Goal: Task Accomplishment & Management: Complete application form

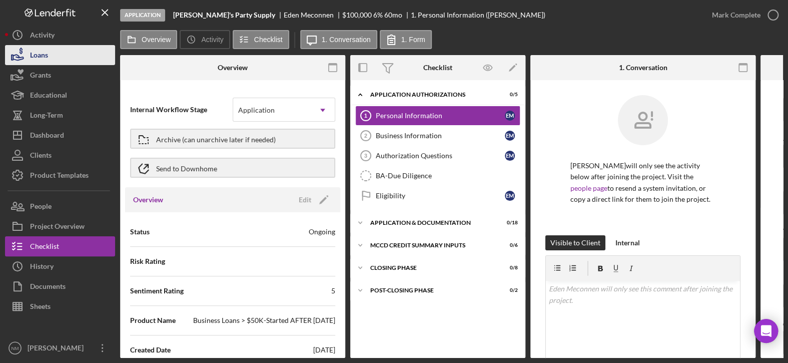
click at [54, 55] on button "Loans" at bounding box center [60, 55] width 110 height 20
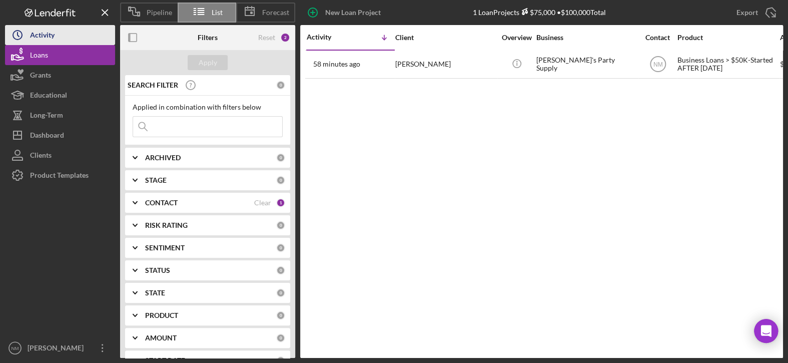
click at [55, 36] on div "Activity" at bounding box center [42, 36] width 25 height 23
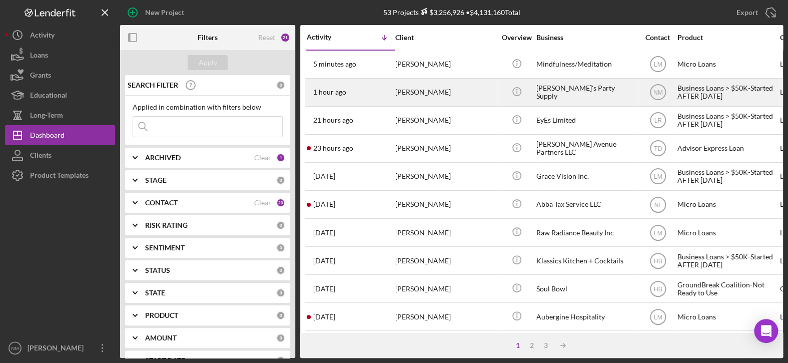
click at [425, 94] on div "[PERSON_NAME]" at bounding box center [445, 92] width 100 height 27
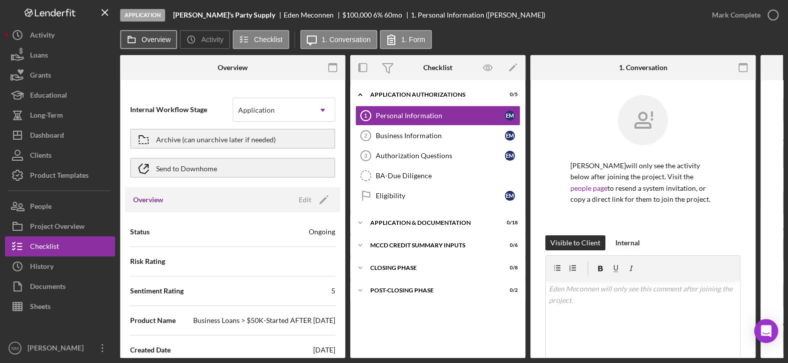
click at [158, 35] on button "Overview" at bounding box center [148, 39] width 57 height 19
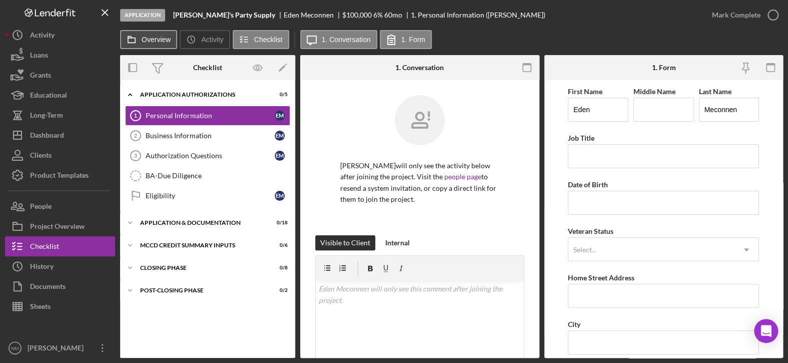
click at [149, 37] on label "Overview" at bounding box center [156, 40] width 29 height 8
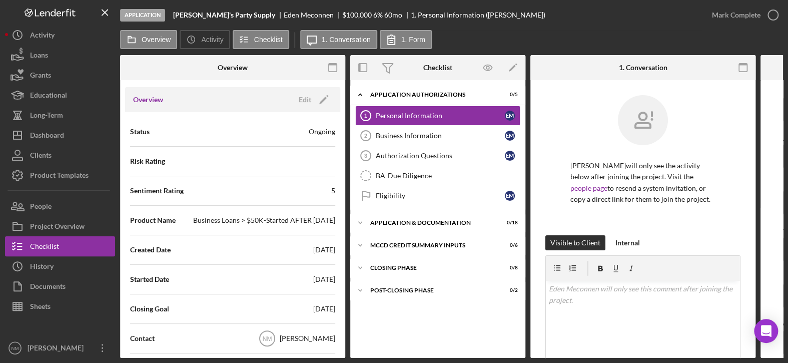
scroll to position [150, 0]
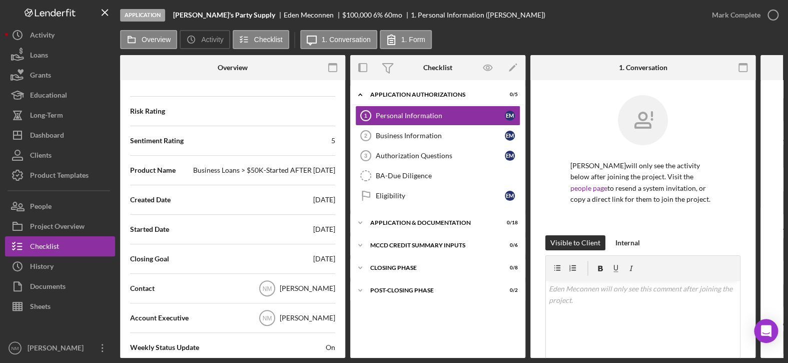
click at [195, 17] on b "[PERSON_NAME]'s Party Supply" at bounding box center [224, 15] width 102 height 8
click at [140, 43] on icon at bounding box center [132, 40] width 20 height 20
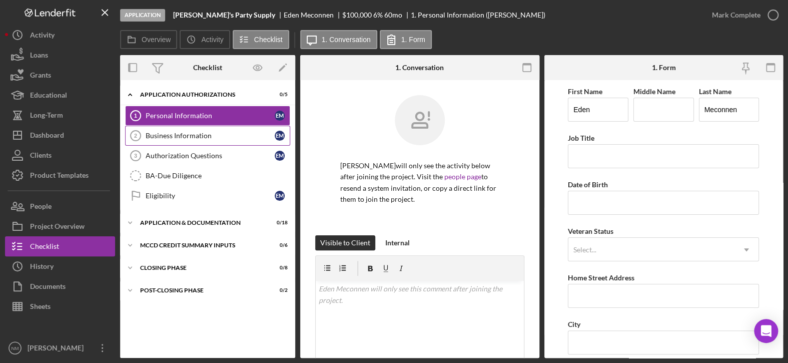
click at [197, 139] on div "Business Information" at bounding box center [210, 136] width 129 height 8
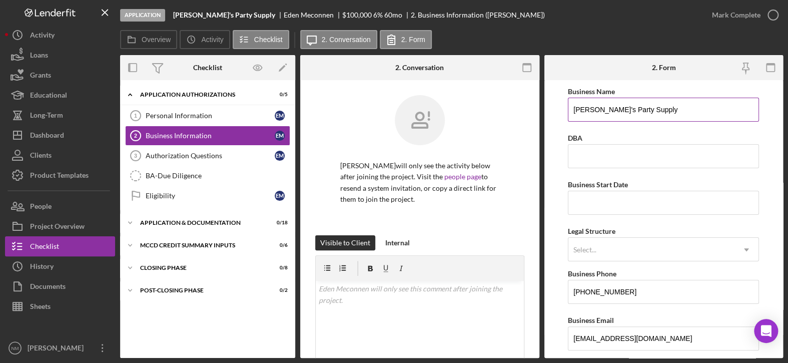
click at [648, 112] on input "[PERSON_NAME]'s Party Supply" at bounding box center [663, 110] width 191 height 24
drag, startPoint x: 644, startPoint y: 110, endPoint x: 592, endPoint y: 108, distance: 51.6
click at [592, 108] on input "[PERSON_NAME]'s Party Supply" at bounding box center [663, 110] width 191 height 24
type input "Eden Photography & Event Decor L.L.C."
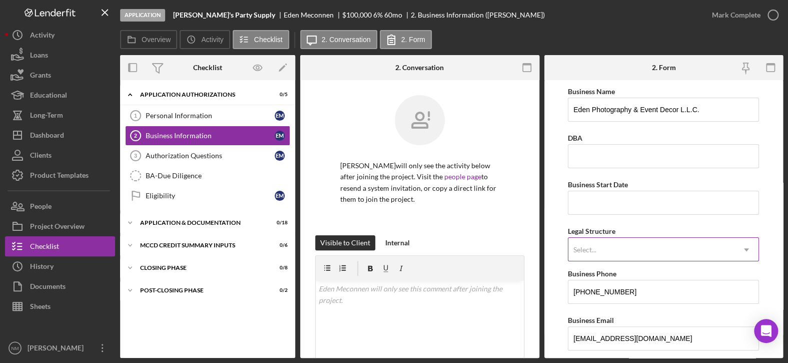
click at [605, 243] on div "Select..." at bounding box center [652, 249] width 166 height 23
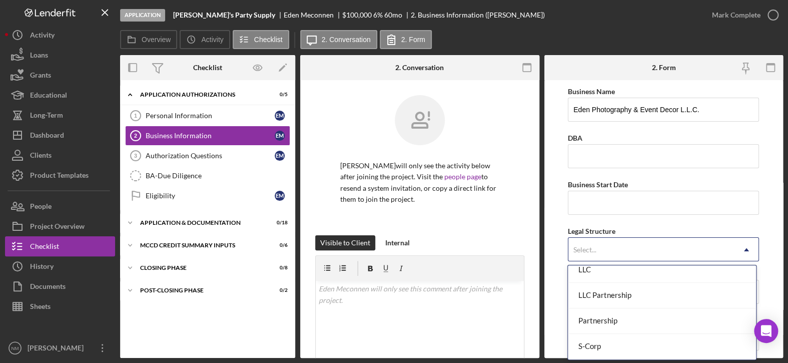
scroll to position [137, 0]
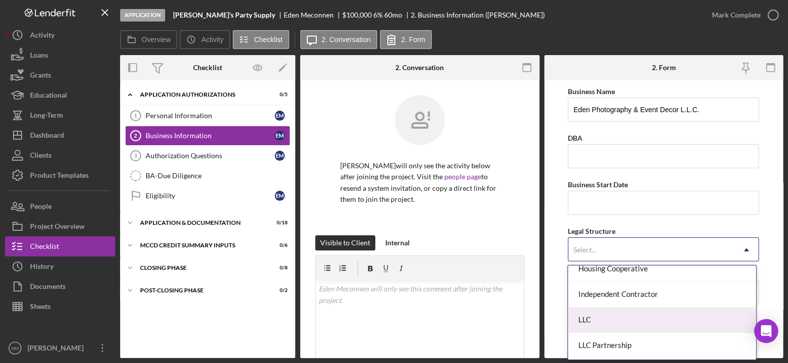
click at [595, 319] on div "LLC" at bounding box center [662, 320] width 188 height 26
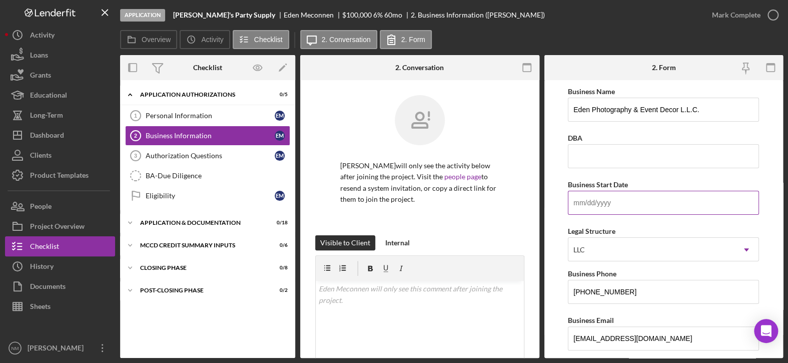
click at [638, 206] on input "Business Start Date" at bounding box center [663, 203] width 191 height 24
type input "[DATE]"
click at [556, 124] on form "Business Name [PERSON_NAME] Photography & Event Decor L.L.C. DBA Business Start…" at bounding box center [664, 219] width 239 height 278
click at [616, 155] on input "DBA" at bounding box center [663, 156] width 191 height 24
type input "[PERSON_NAME]'s Party Supply"
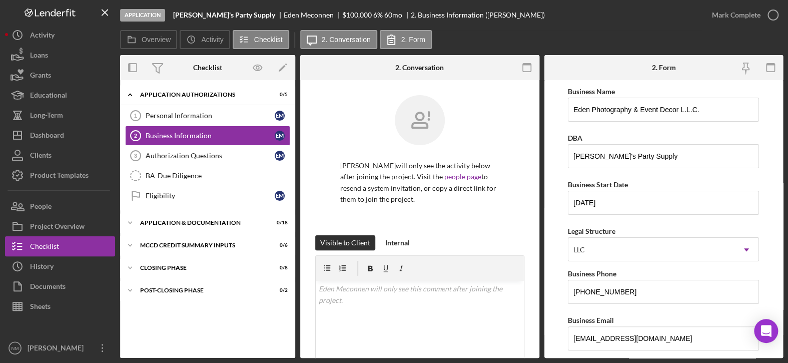
click at [561, 149] on form "Business Name [PERSON_NAME] Photography & Event Decor L.L.C. DBA Eden's Party S…" at bounding box center [664, 219] width 239 height 278
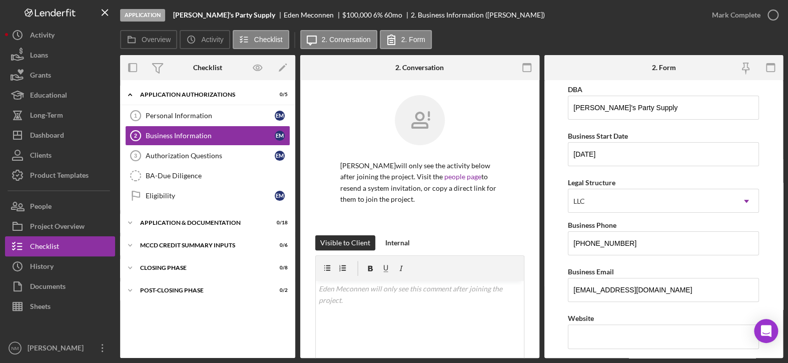
scroll to position [0, 0]
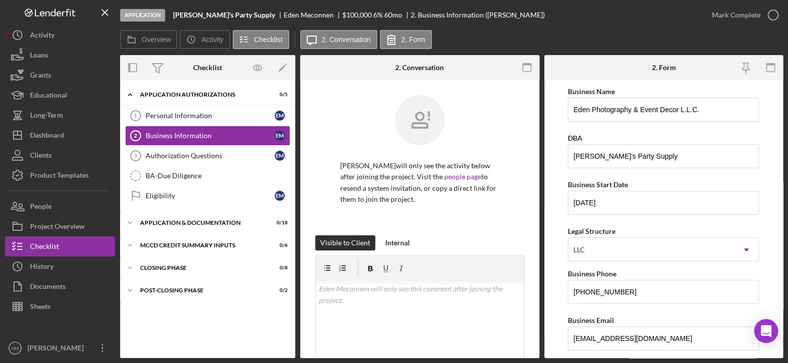
click at [549, 126] on form "Business Name [PERSON_NAME] Photography & Event Decor L.L.C. DBA Eden's Party S…" at bounding box center [664, 219] width 239 height 278
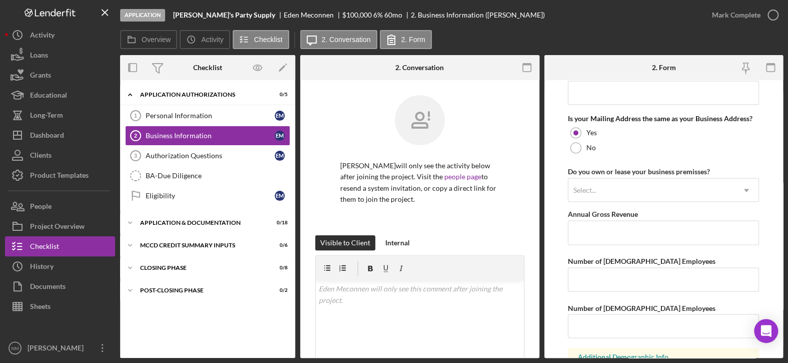
scroll to position [829, 0]
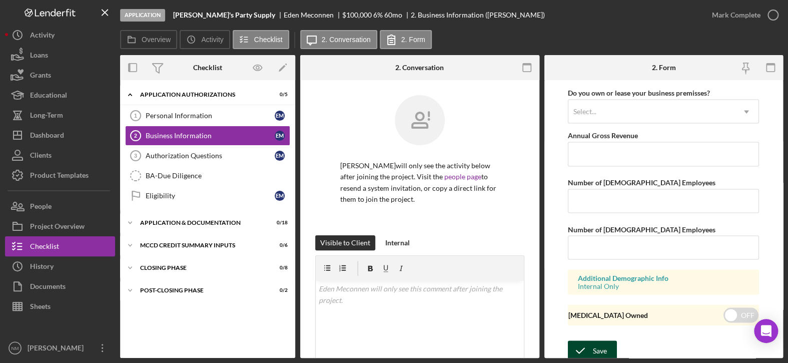
click at [598, 344] on div "Save" at bounding box center [600, 350] width 14 height 20
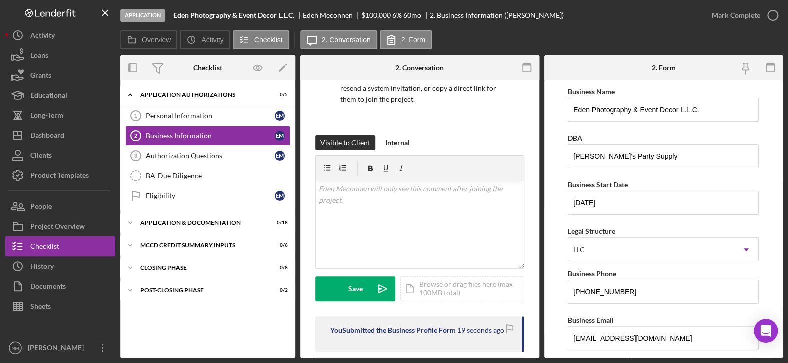
scroll to position [0, 0]
